Goal: Task Accomplishment & Management: Complete application form

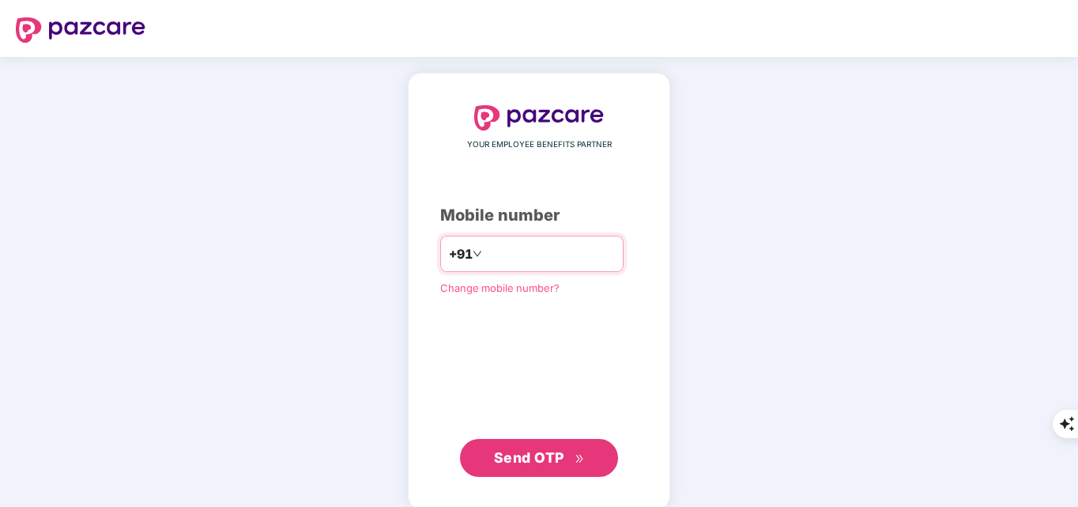
click at [543, 245] on input "number" at bounding box center [550, 253] width 130 height 25
type input "**********"
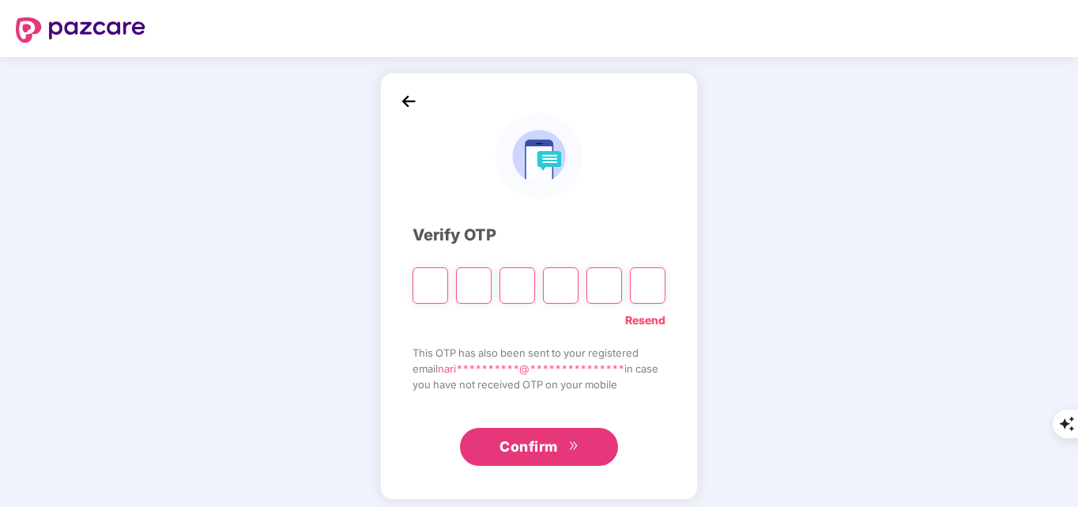
paste input "*"
type input "*"
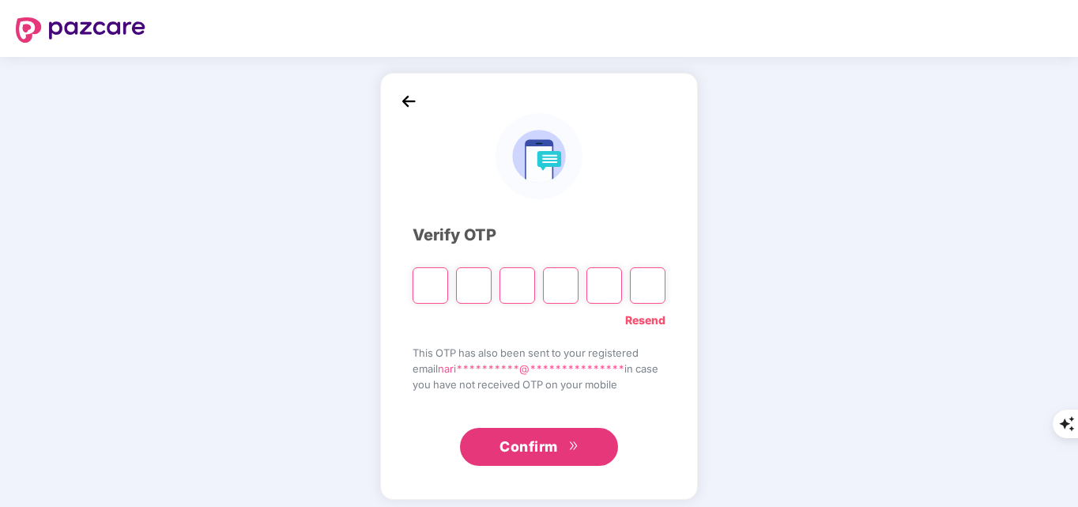
type input "*"
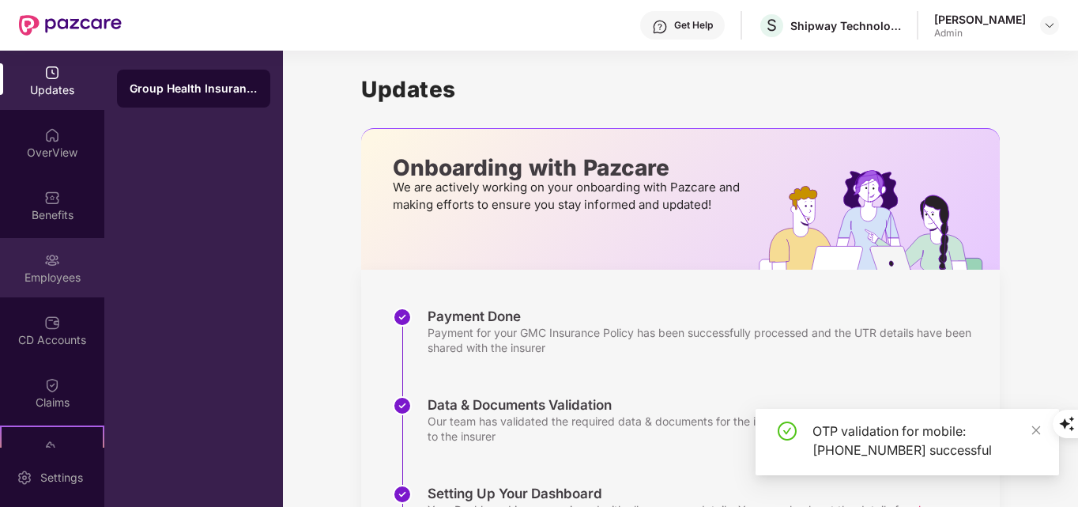
click at [33, 275] on div "Employees" at bounding box center [52, 278] width 104 height 16
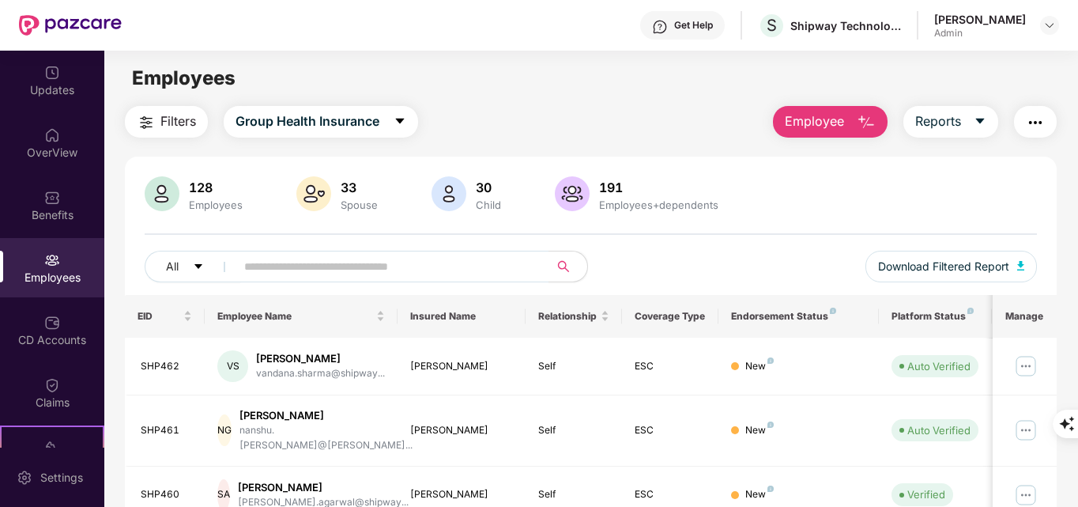
click at [864, 117] on img "button" at bounding box center [866, 122] width 19 height 19
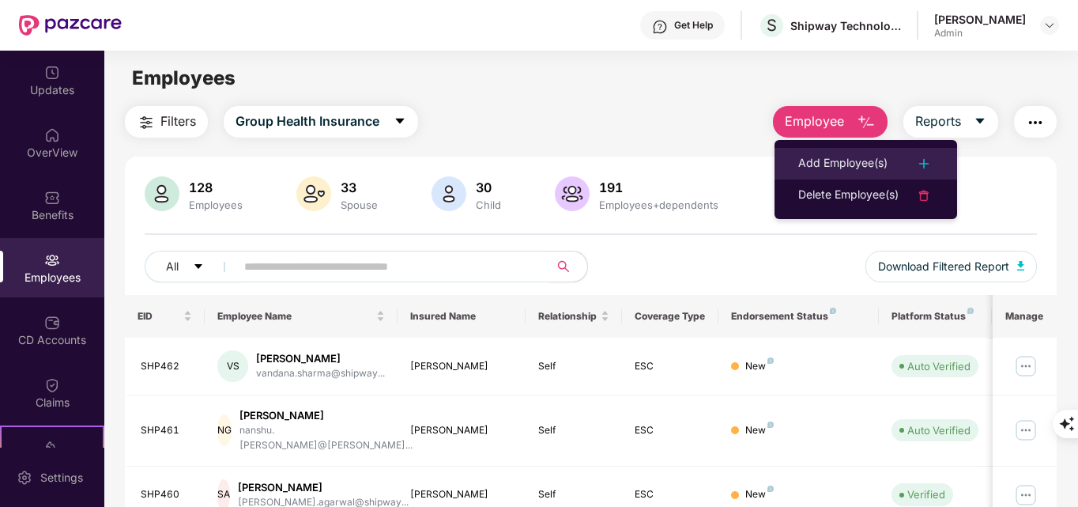
click at [862, 165] on div "Add Employee(s)" at bounding box center [842, 163] width 89 height 19
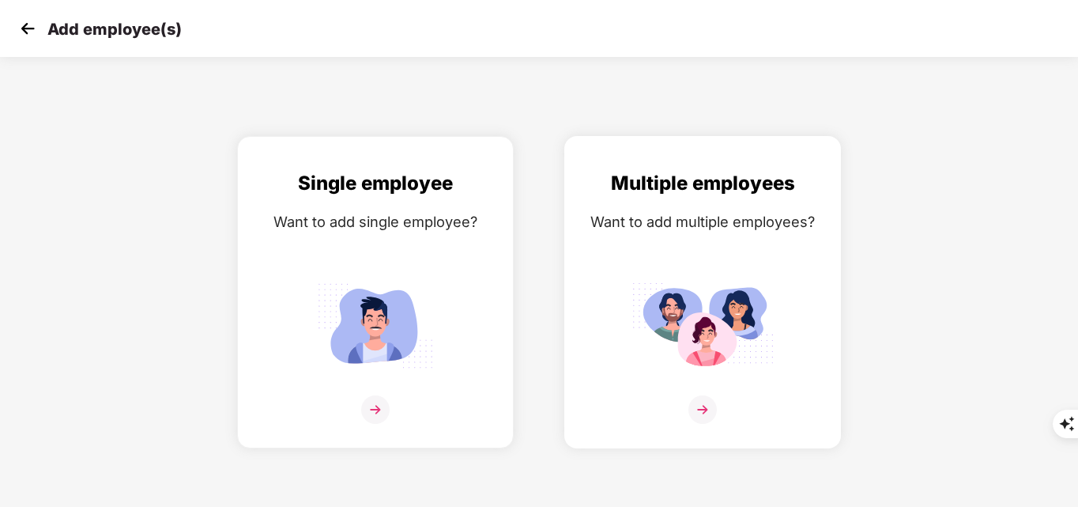
click at [717, 404] on div at bounding box center [702, 419] width 243 height 48
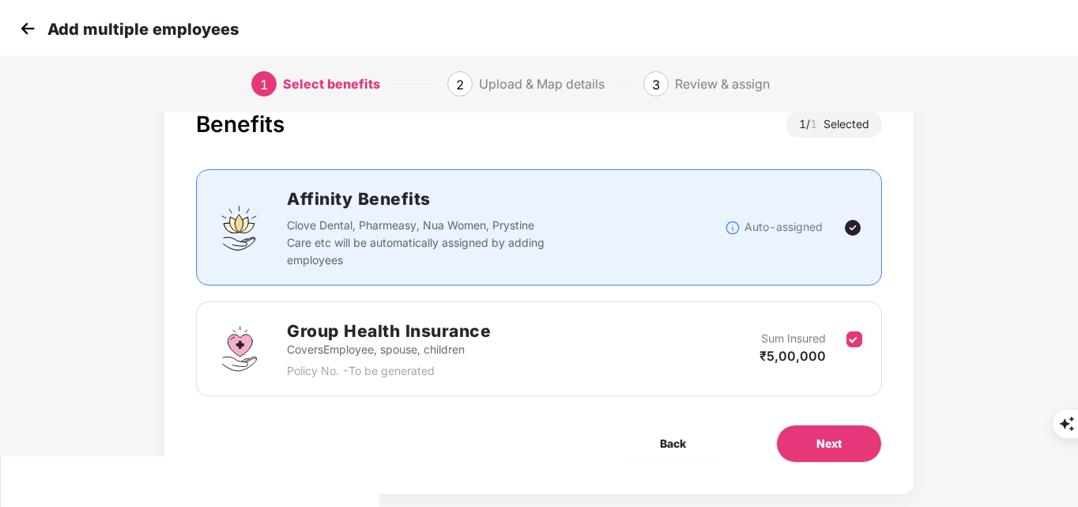
scroll to position [77, 0]
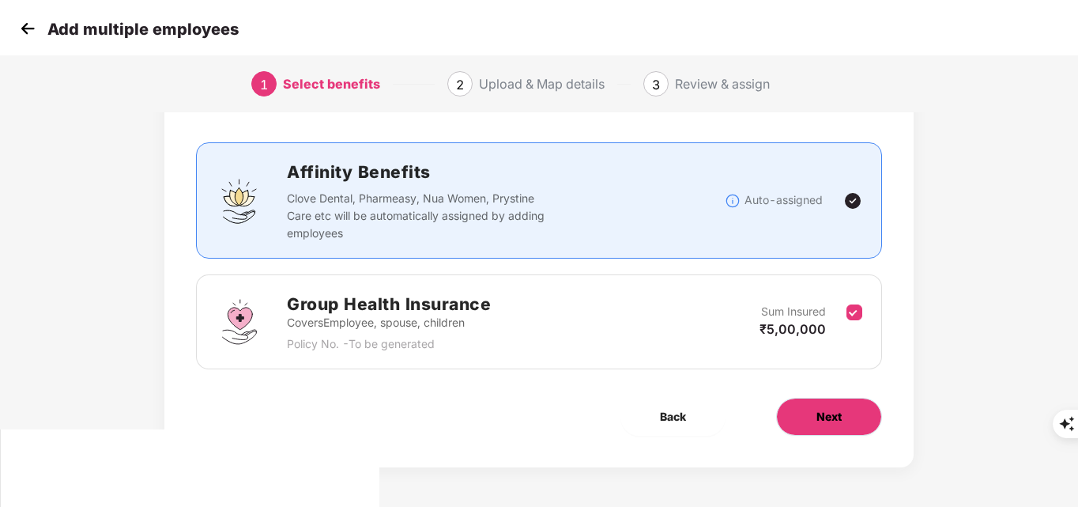
click at [838, 415] on span "Next" at bounding box center [829, 416] width 25 height 17
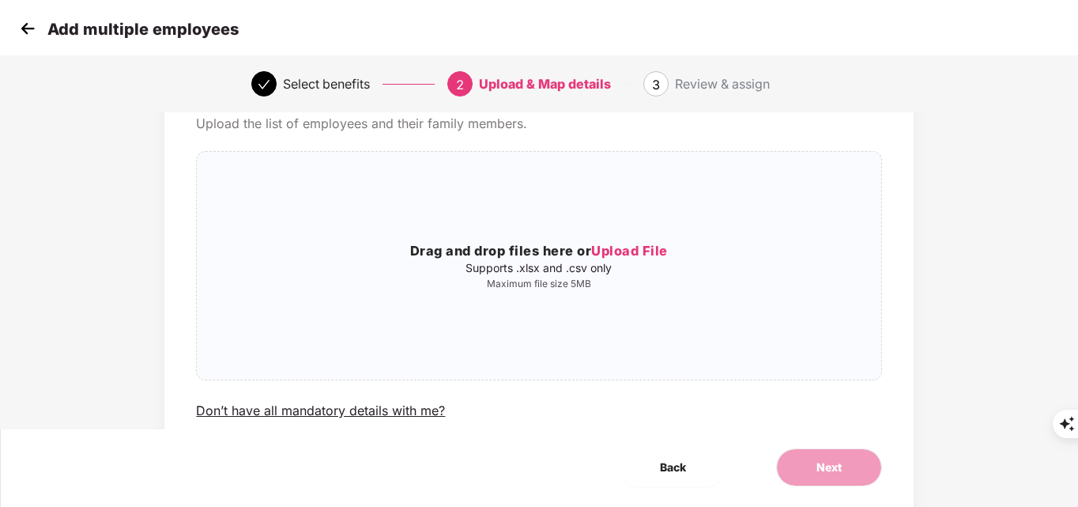
scroll to position [0, 0]
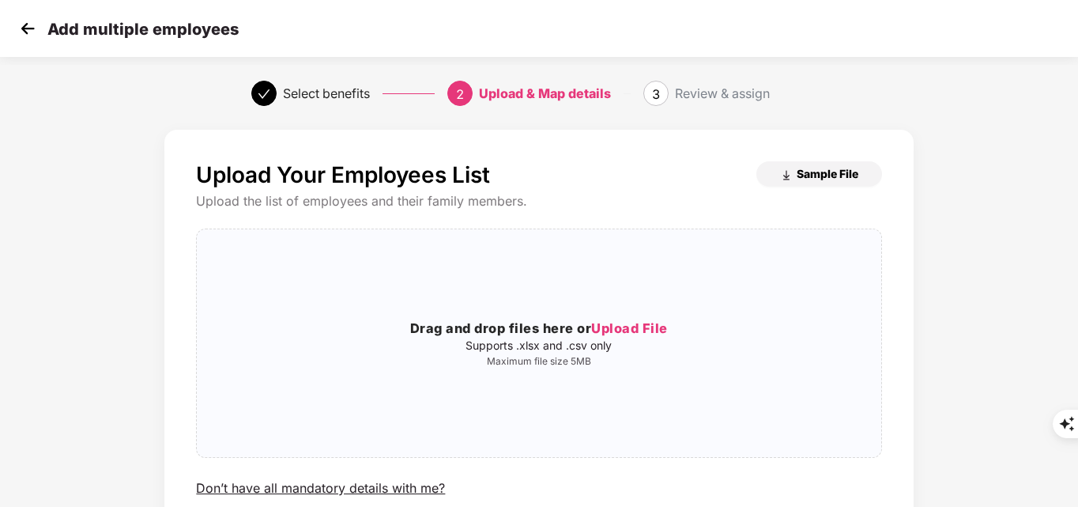
click at [806, 179] on span "Sample File" at bounding box center [828, 173] width 62 height 15
click at [626, 329] on span "Upload File" at bounding box center [629, 328] width 77 height 16
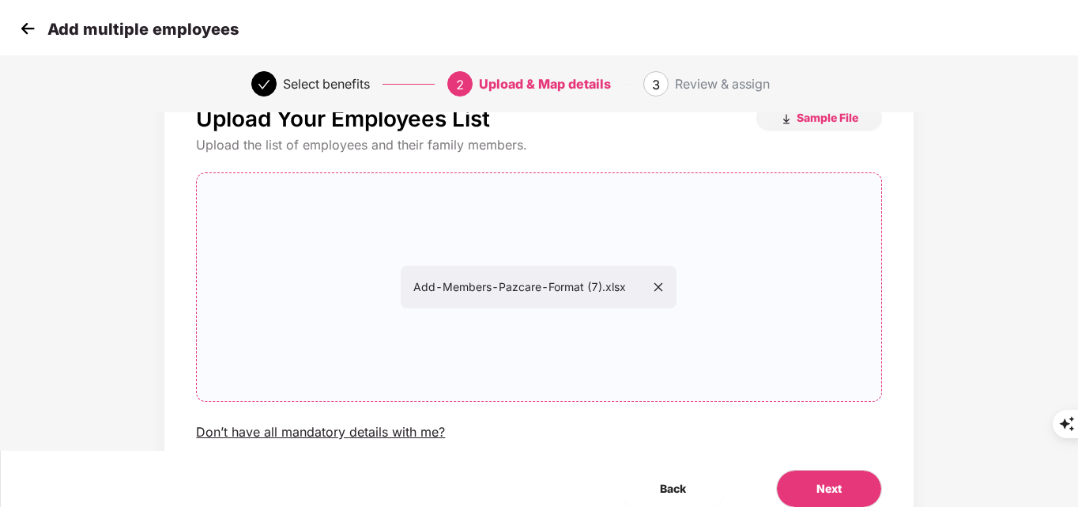
scroll to position [128, 0]
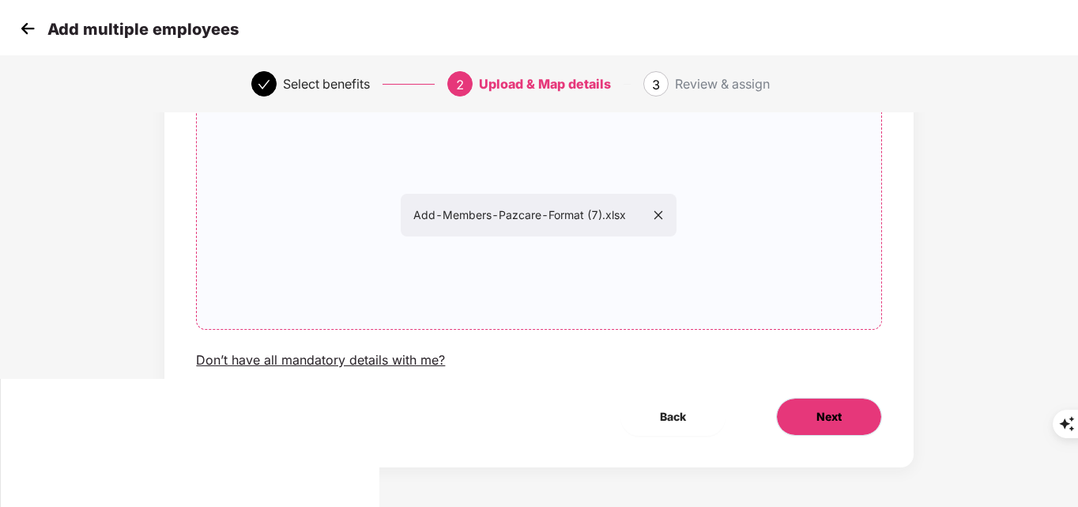
click at [836, 420] on span "Next" at bounding box center [829, 416] width 25 height 17
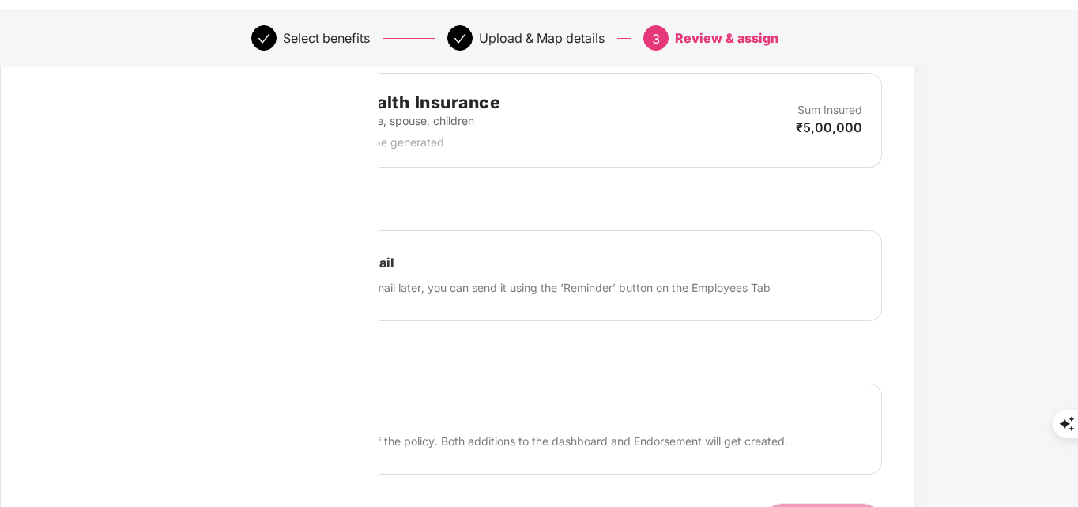
scroll to position [545, 0]
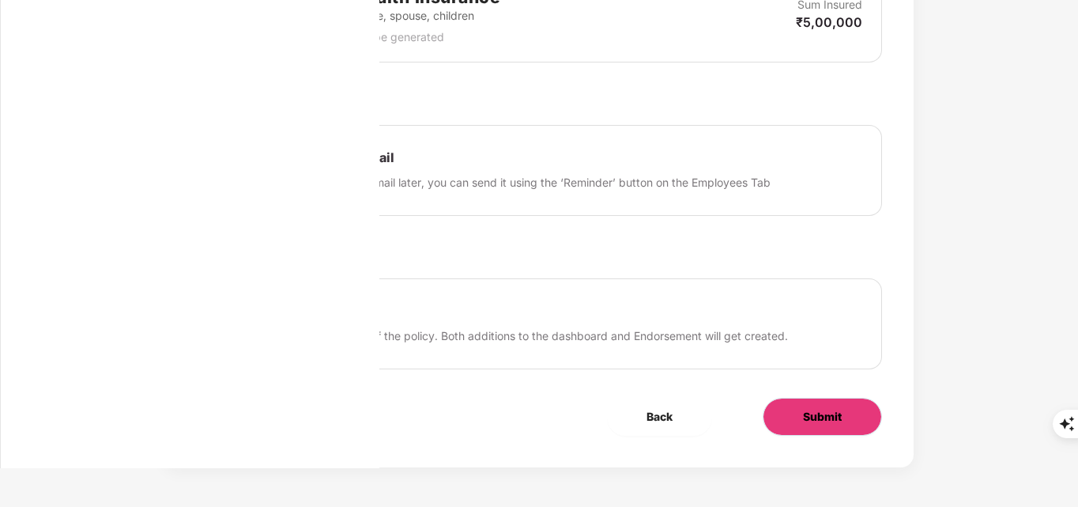
click at [817, 421] on span "Submit" at bounding box center [822, 416] width 39 height 17
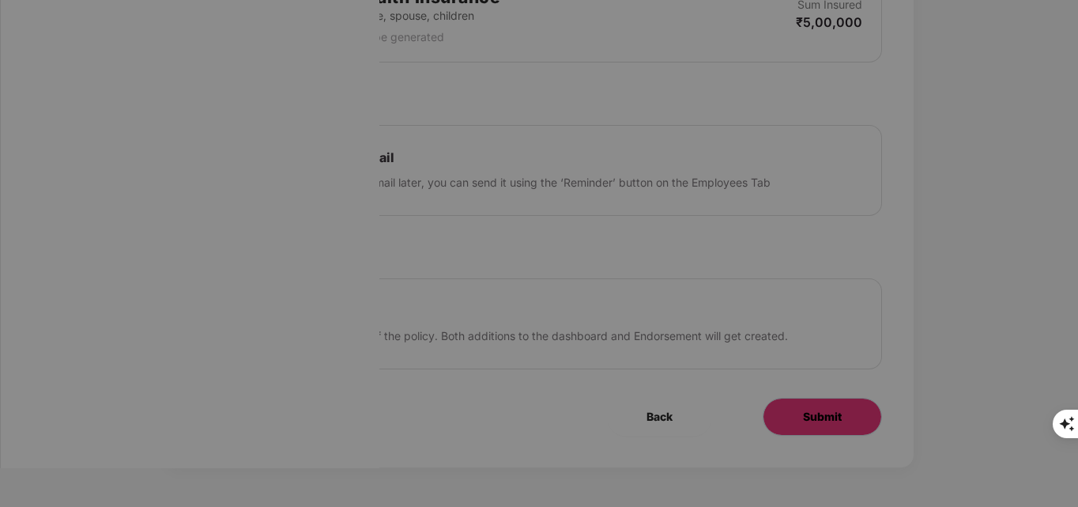
scroll to position [0, 0]
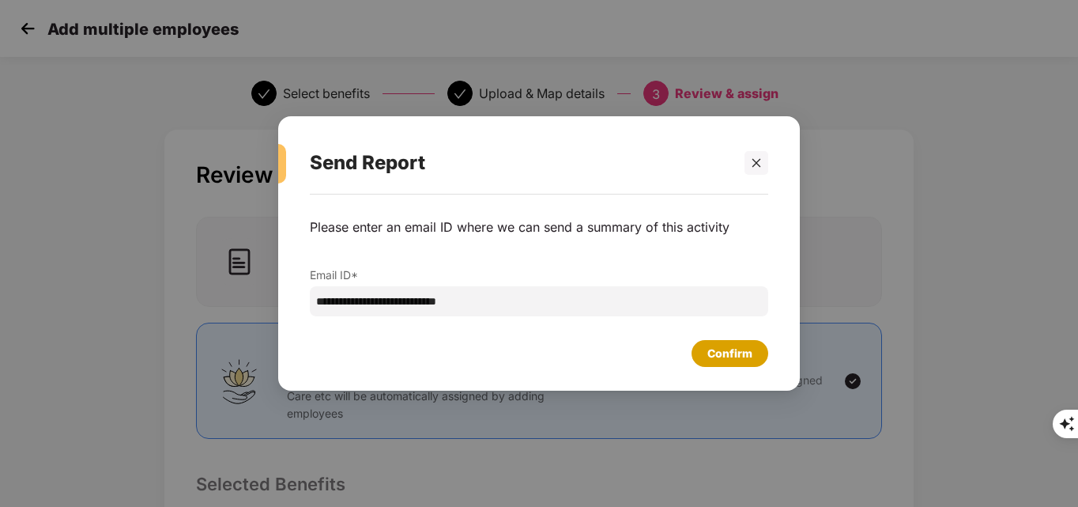
click at [746, 345] on div "Confirm" at bounding box center [729, 353] width 45 height 17
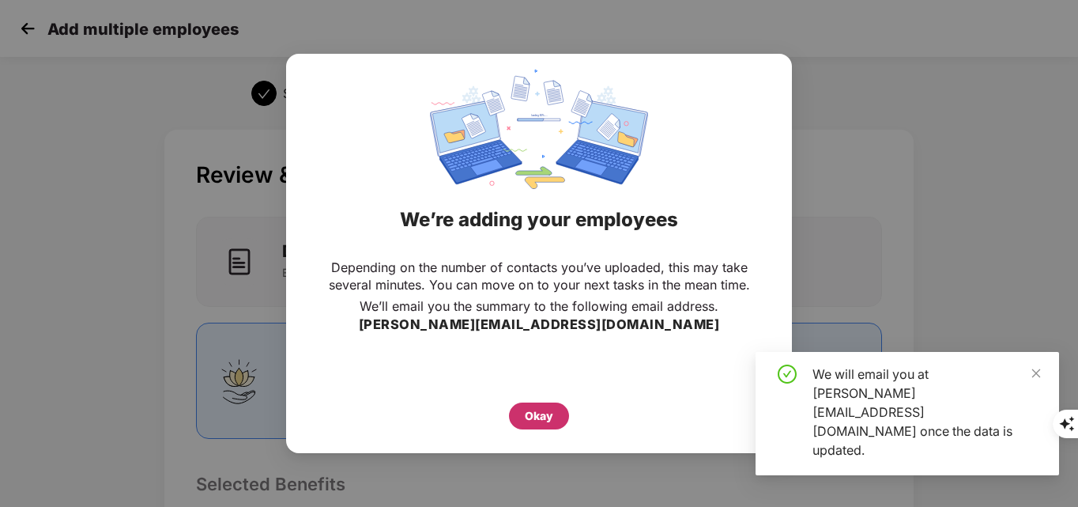
click at [538, 418] on div "Okay" at bounding box center [539, 415] width 28 height 17
